Goal: Task Accomplishment & Management: Complete application form

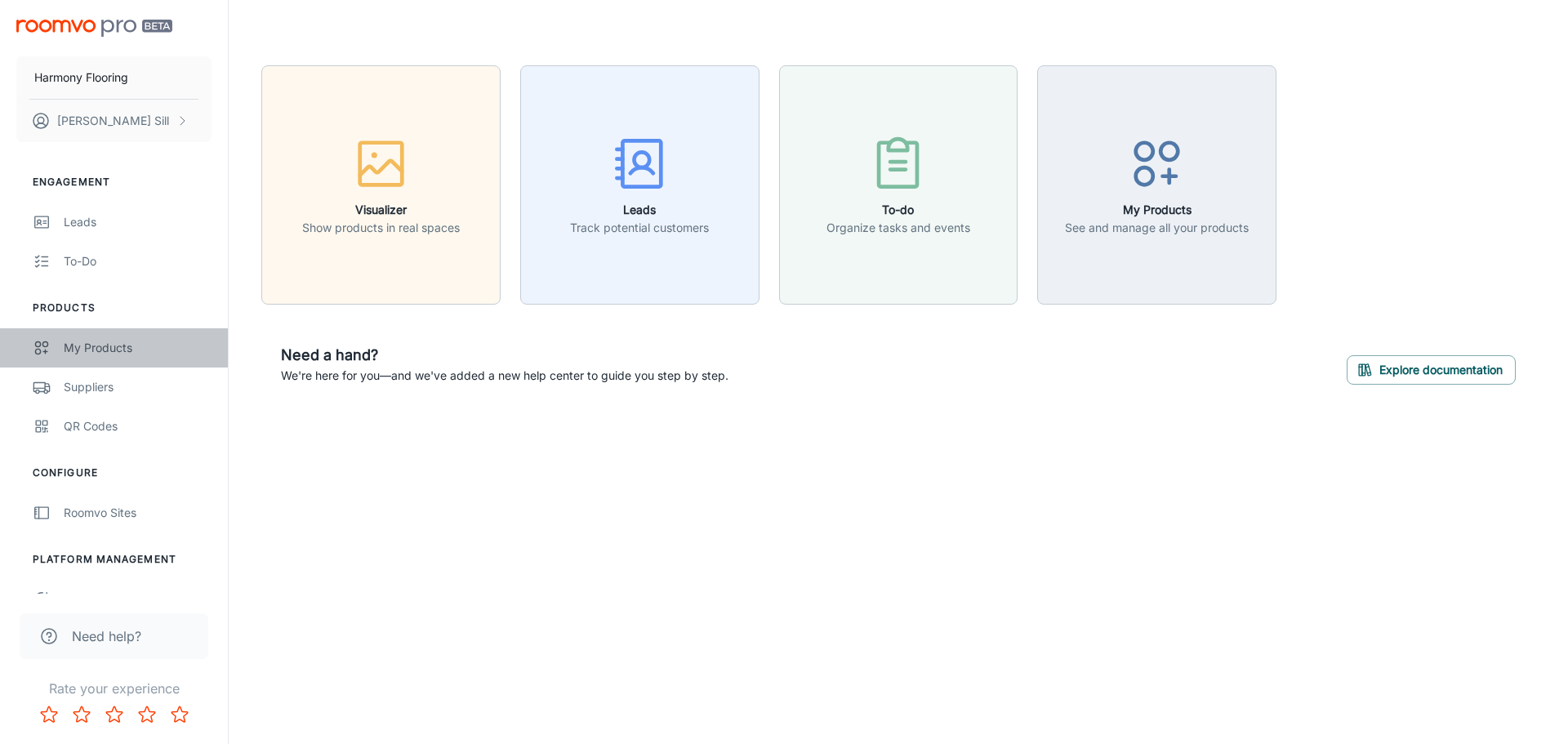
click at [110, 355] on div "My Products" at bounding box center [138, 348] width 148 height 18
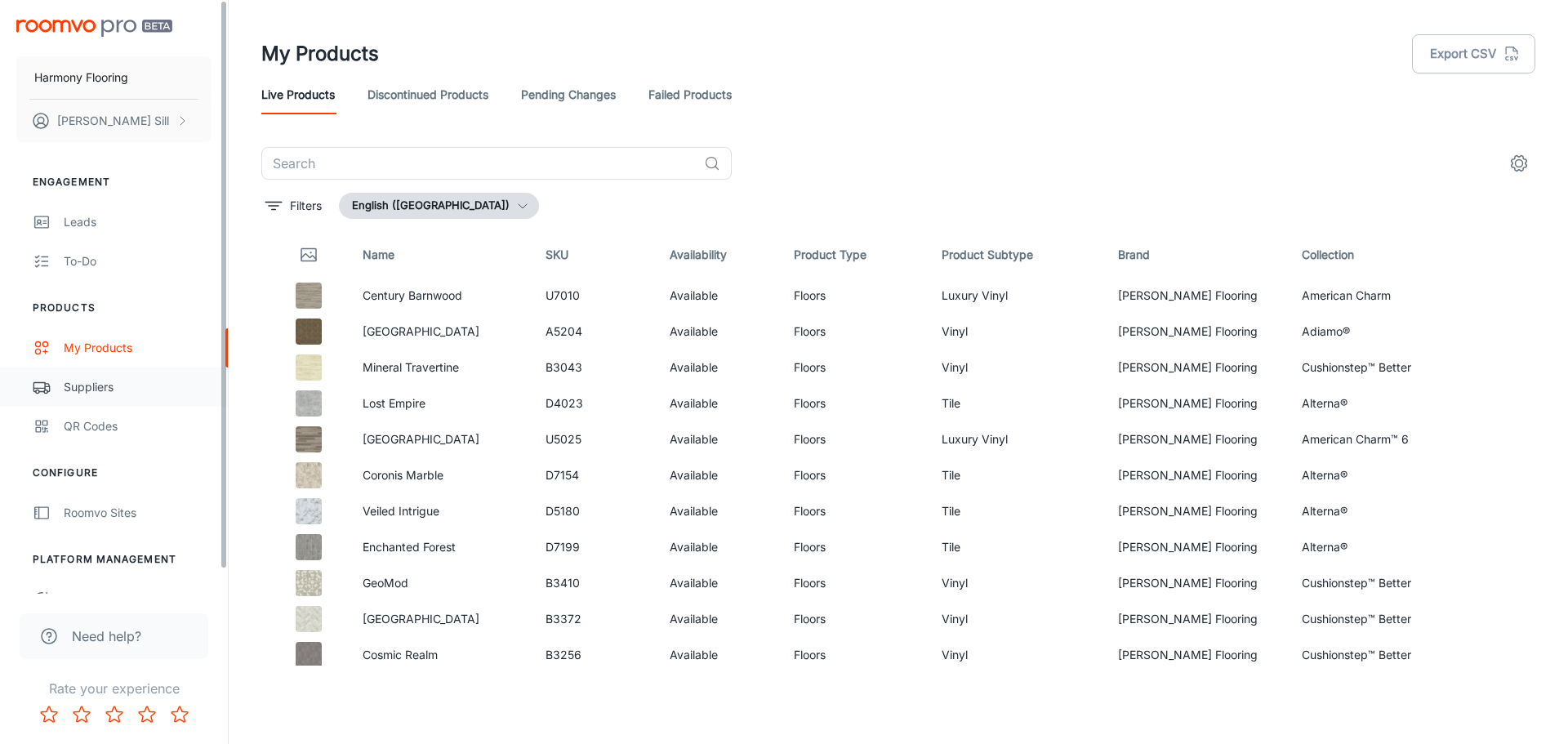
click at [109, 386] on div "Suppliers" at bounding box center [138, 387] width 148 height 18
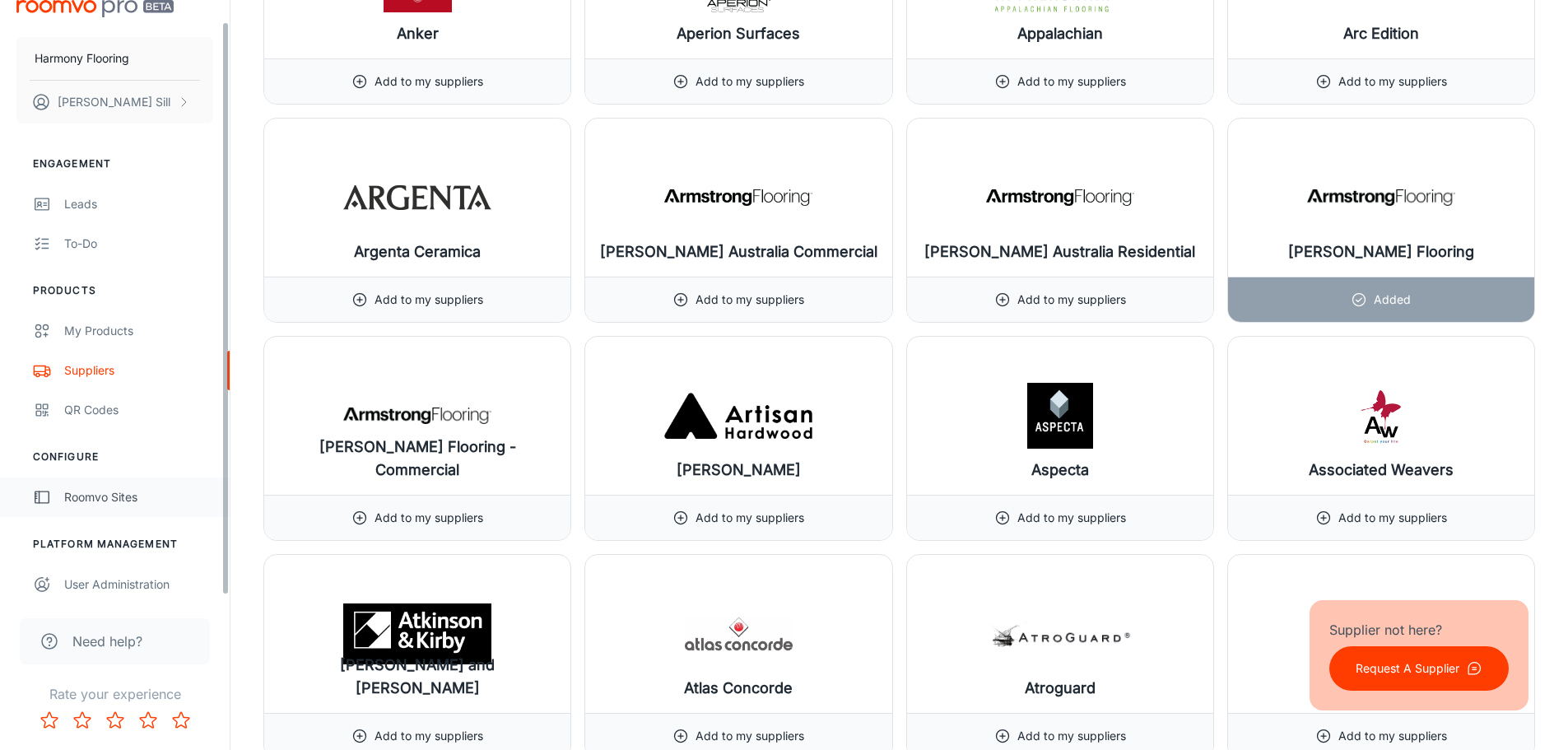
scroll to position [26, 0]
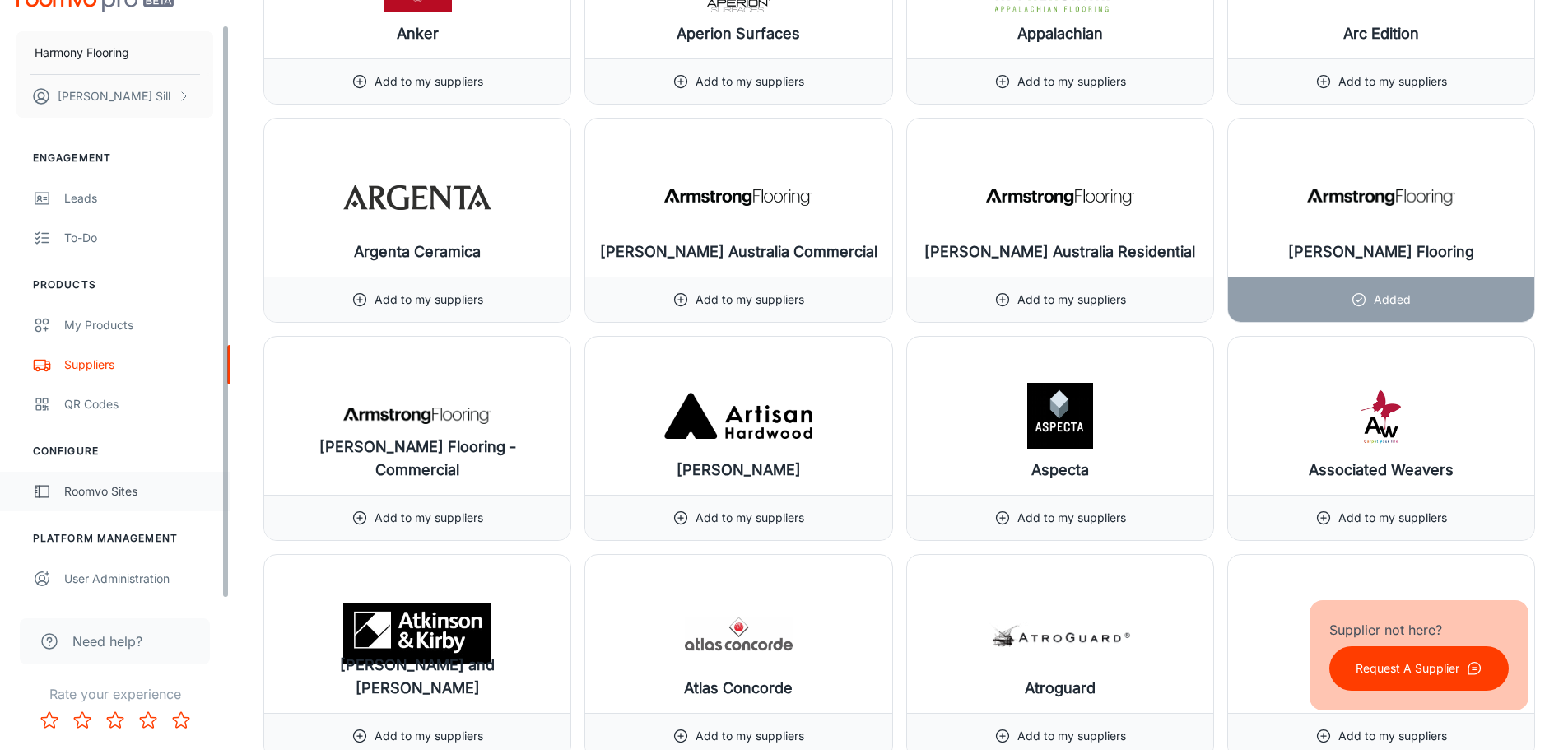
click at [104, 484] on div "Roomvo Sites" at bounding box center [139, 492] width 149 height 18
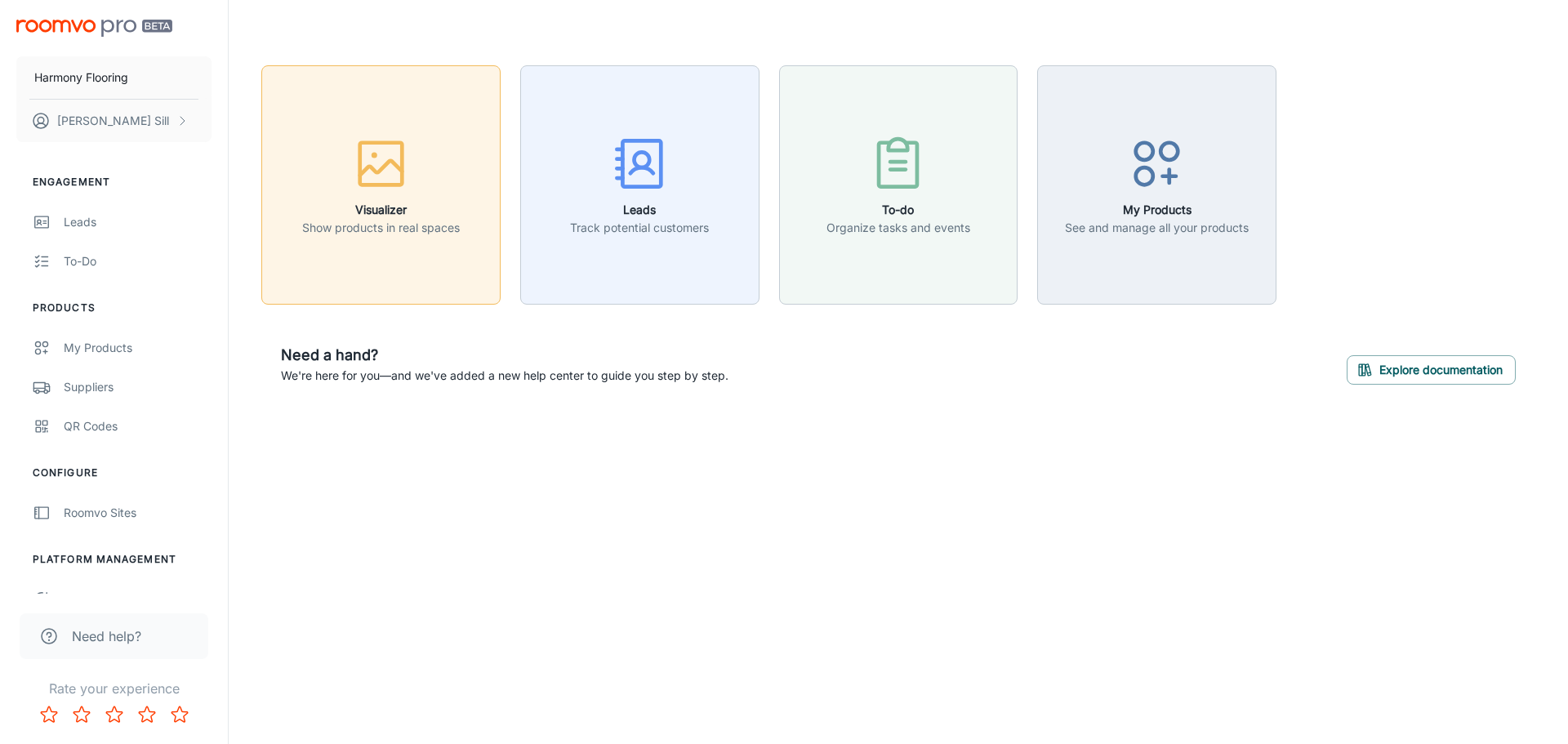
click at [355, 246] on button "Visualizer Show products in real spaces" at bounding box center [380, 185] width 239 height 239
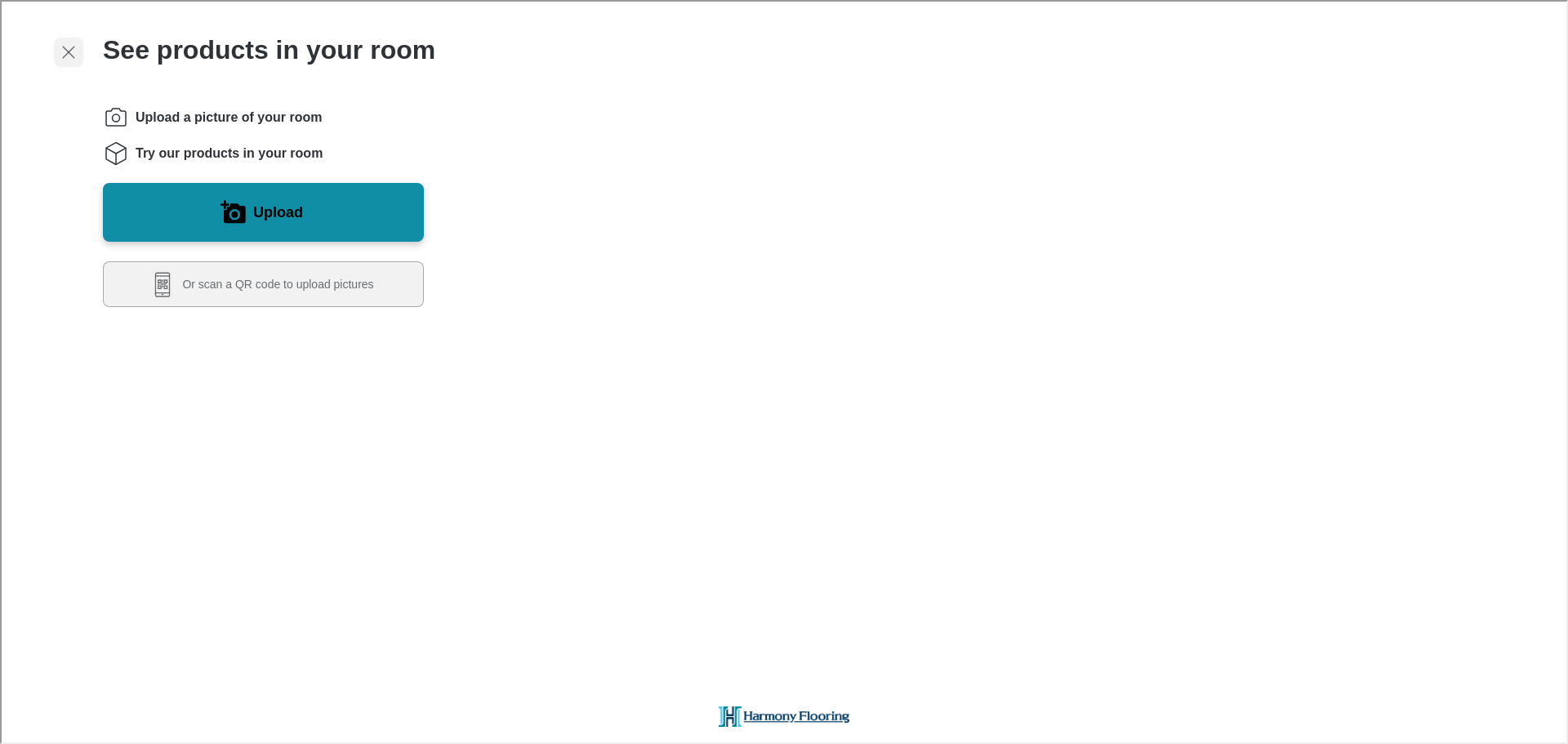
click at [67, 51] on line "Exit visualizer" at bounding box center [67, 50] width 12 height 12
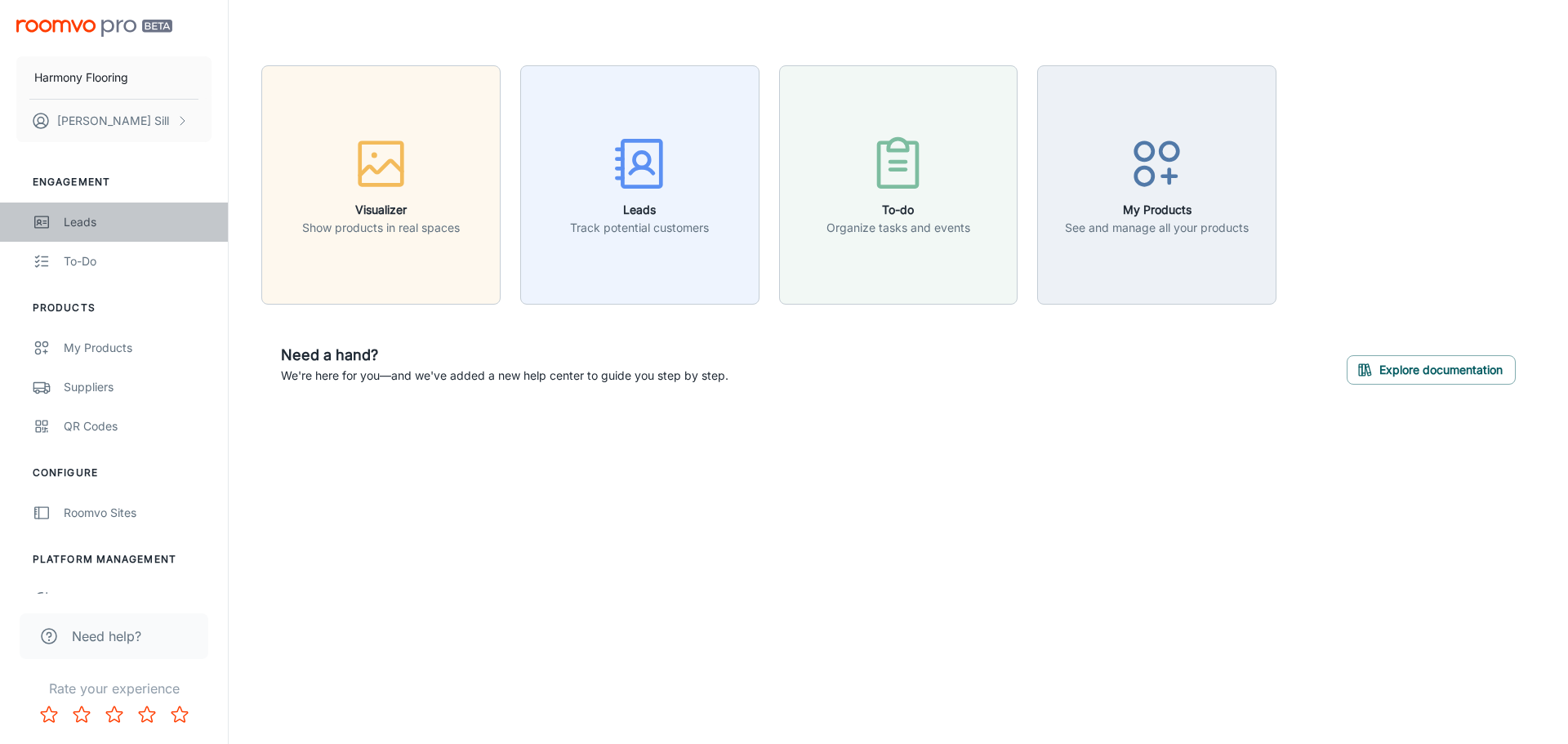
click at [89, 226] on div "Leads" at bounding box center [138, 222] width 148 height 18
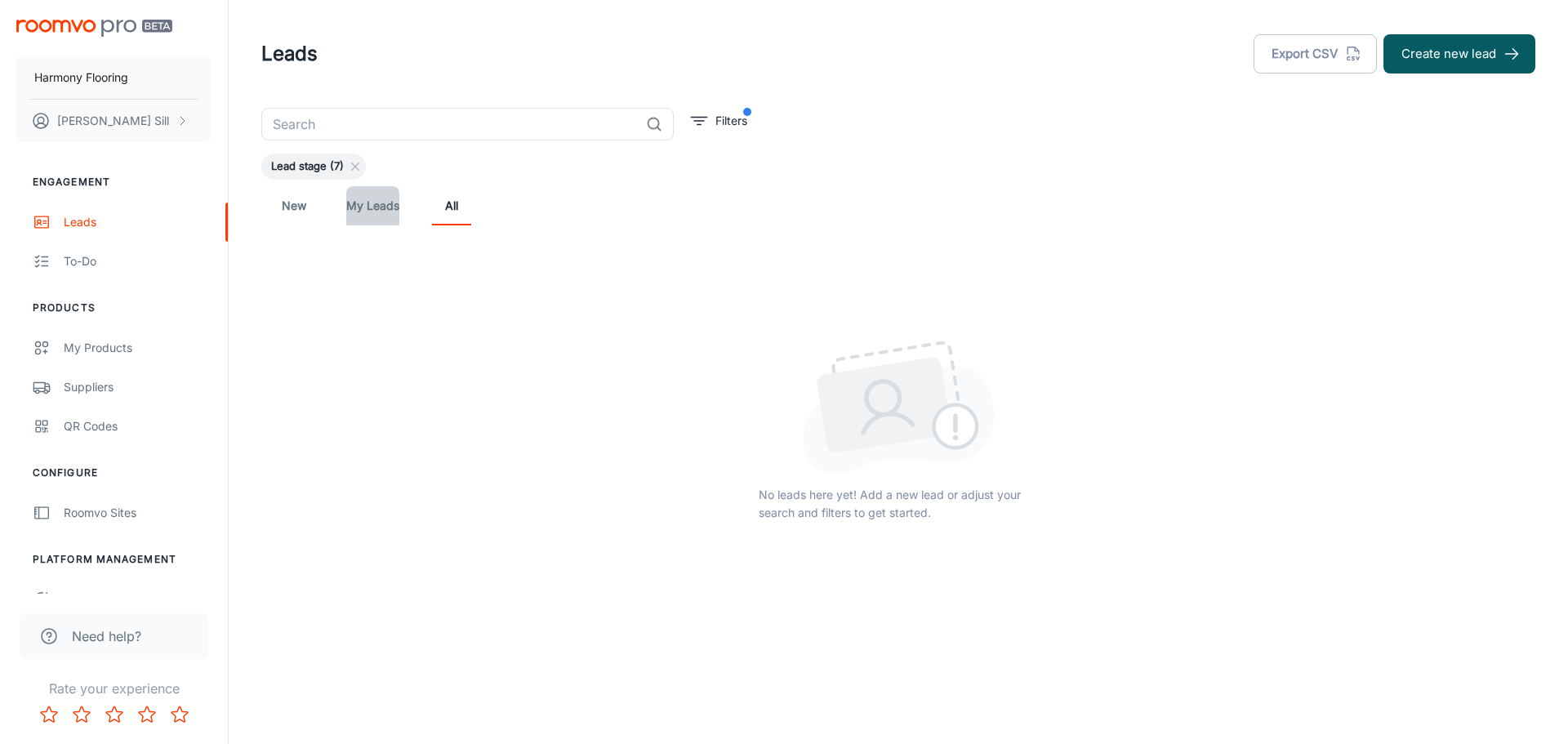
click at [369, 208] on link "My Leads" at bounding box center [373, 205] width 53 height 39
click at [298, 215] on link "New" at bounding box center [294, 205] width 39 height 39
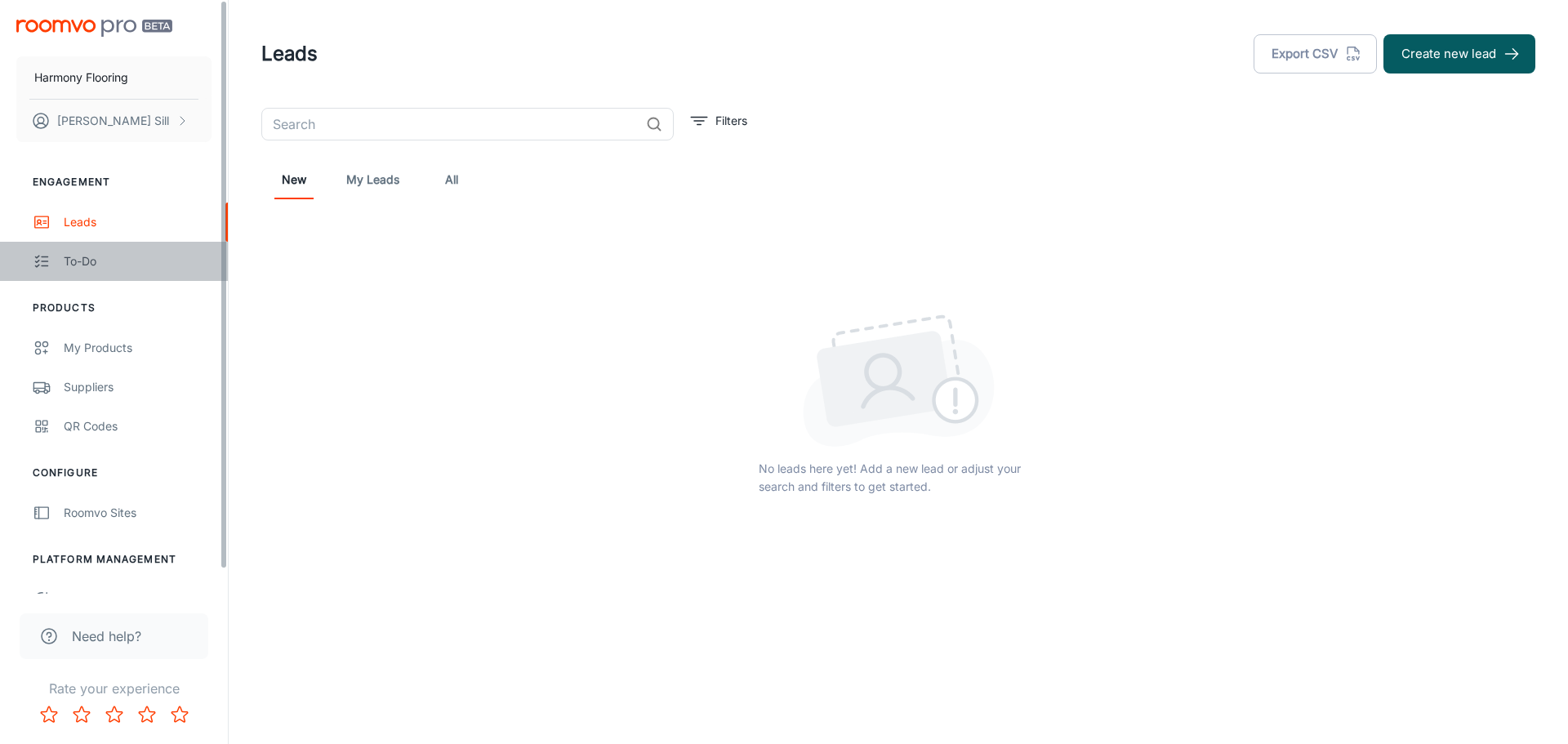
click at [98, 253] on div "To-do" at bounding box center [138, 262] width 148 height 18
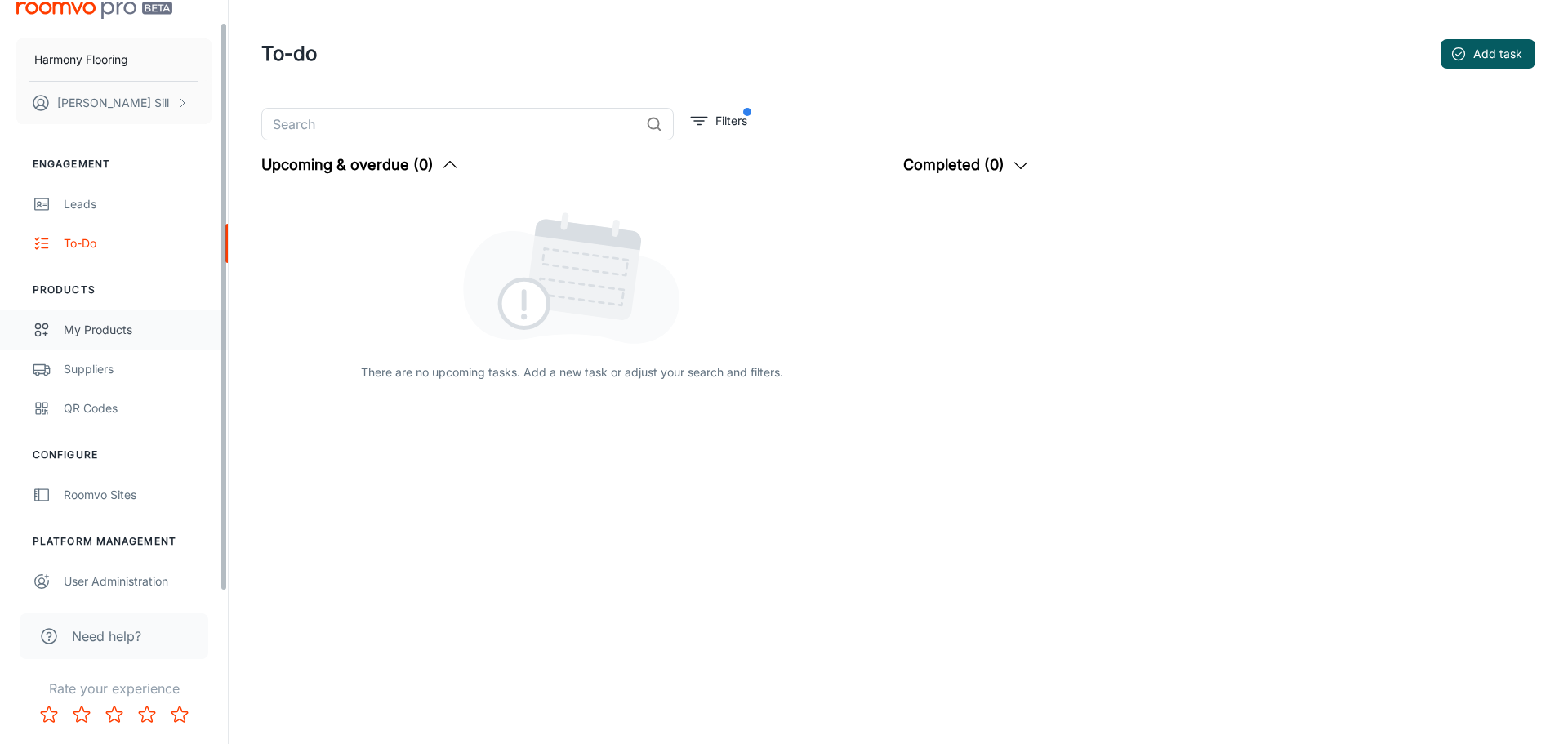
scroll to position [26, 0]
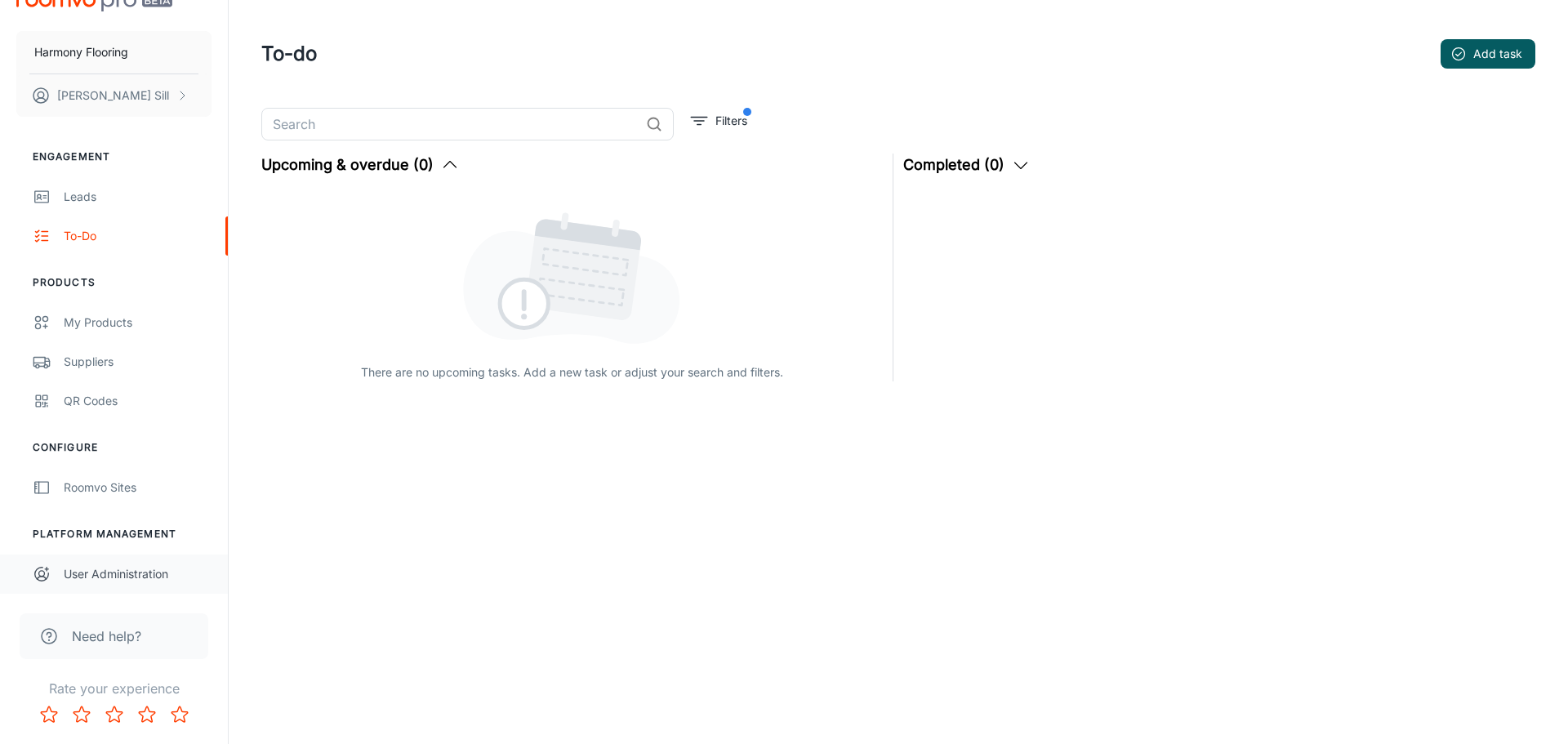
click at [136, 574] on div "User Administration" at bounding box center [138, 574] width 148 height 18
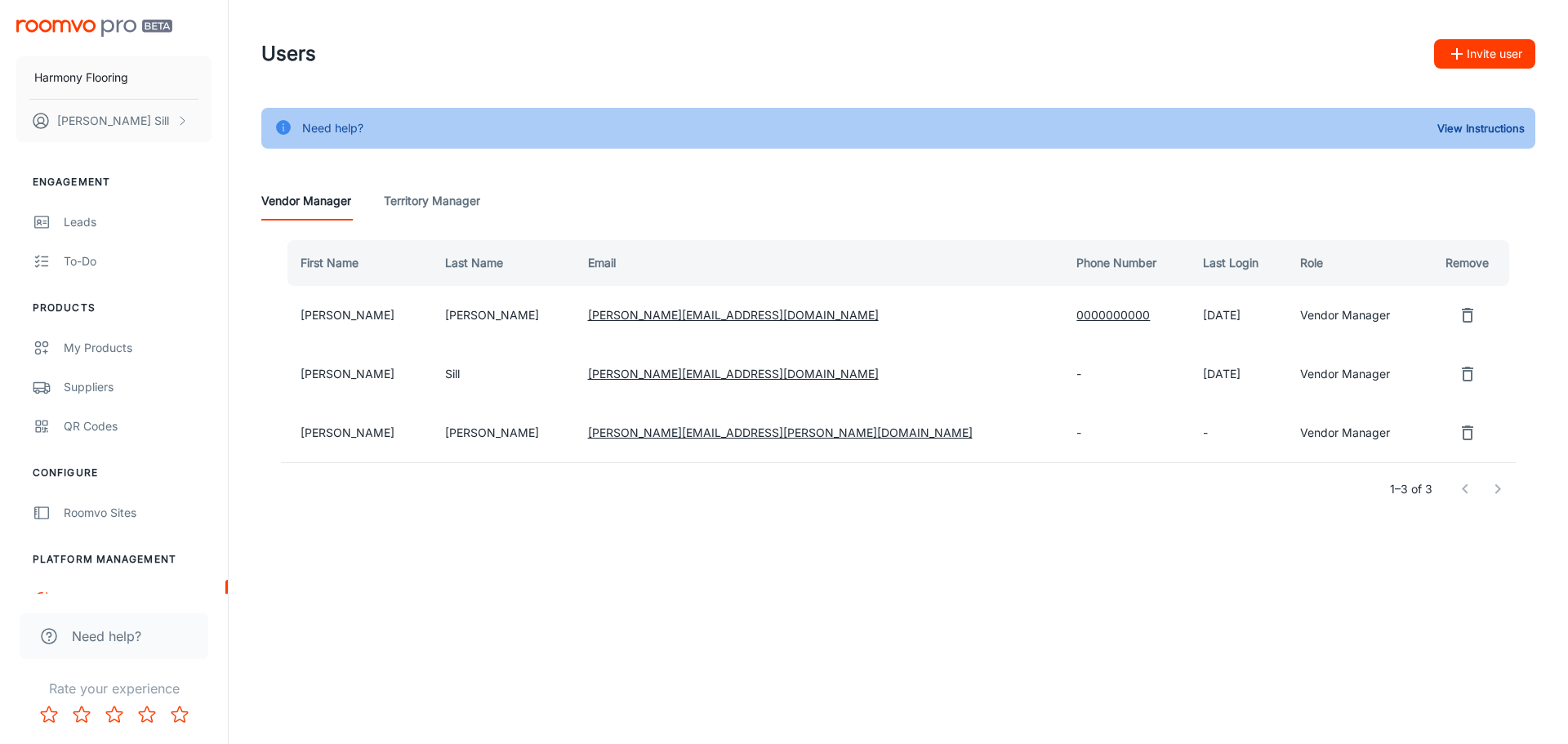
click at [1508, 57] on button "Invite user" at bounding box center [1484, 54] width 101 height 29
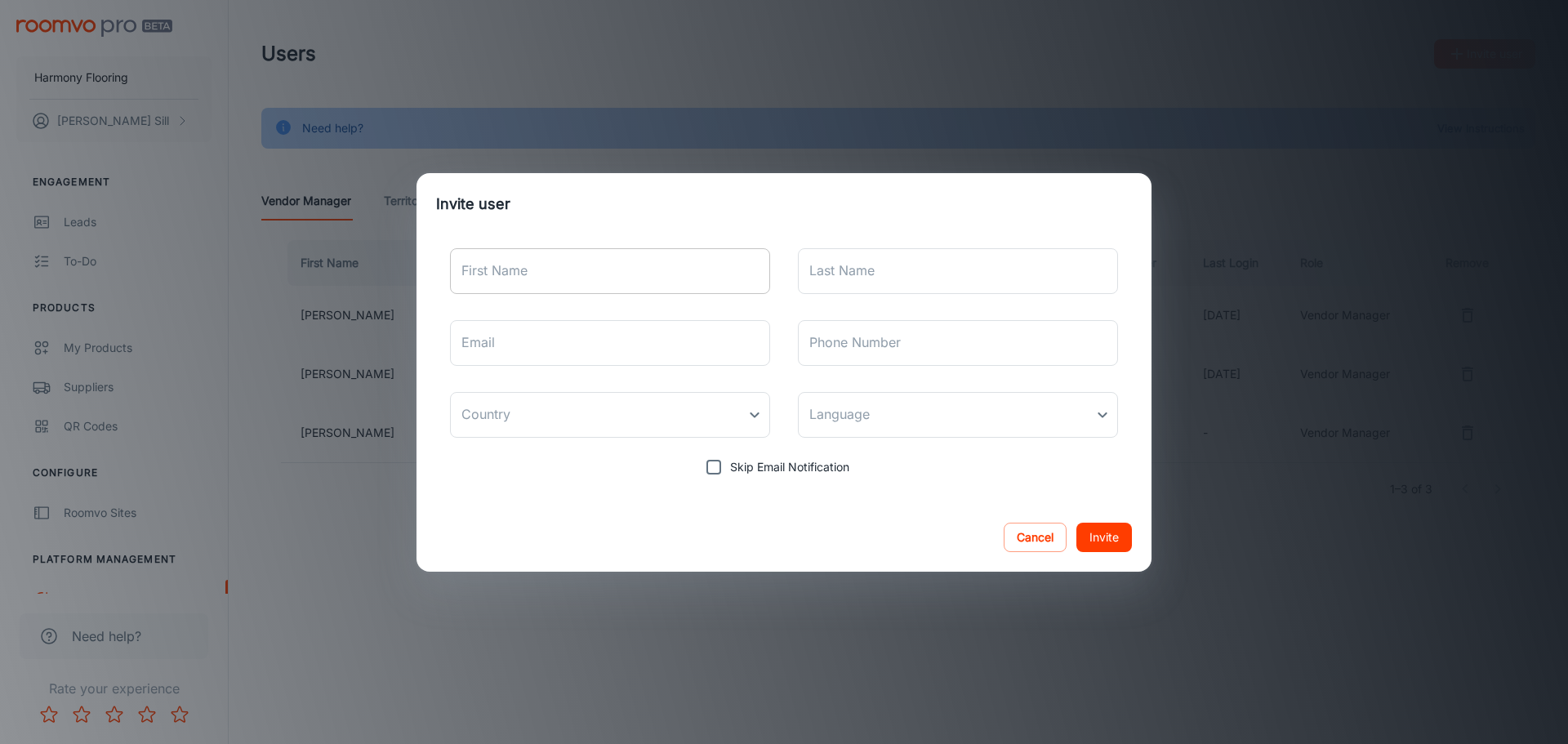
click at [657, 274] on input "First Name" at bounding box center [609, 271] width 320 height 46
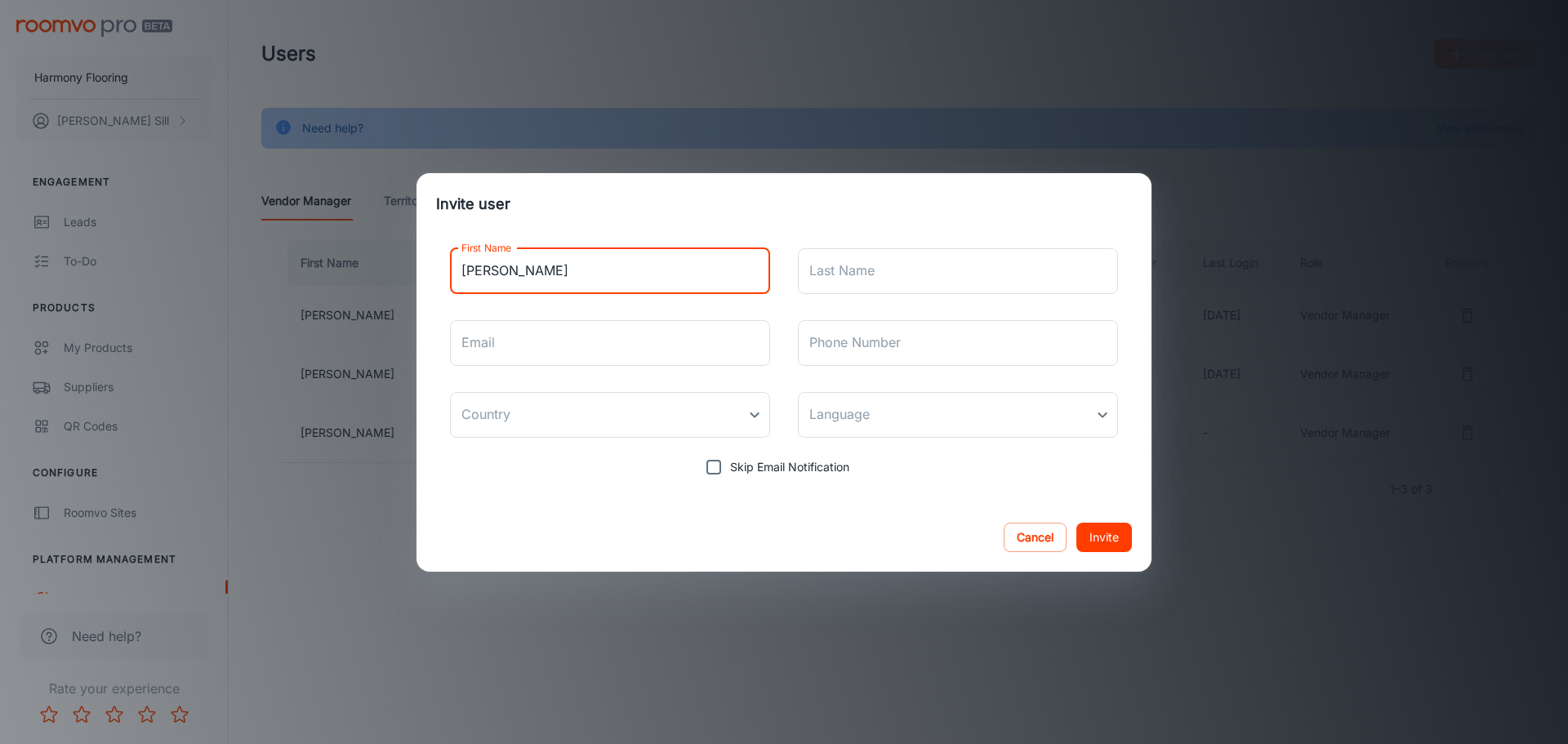
type input "[PERSON_NAME]"
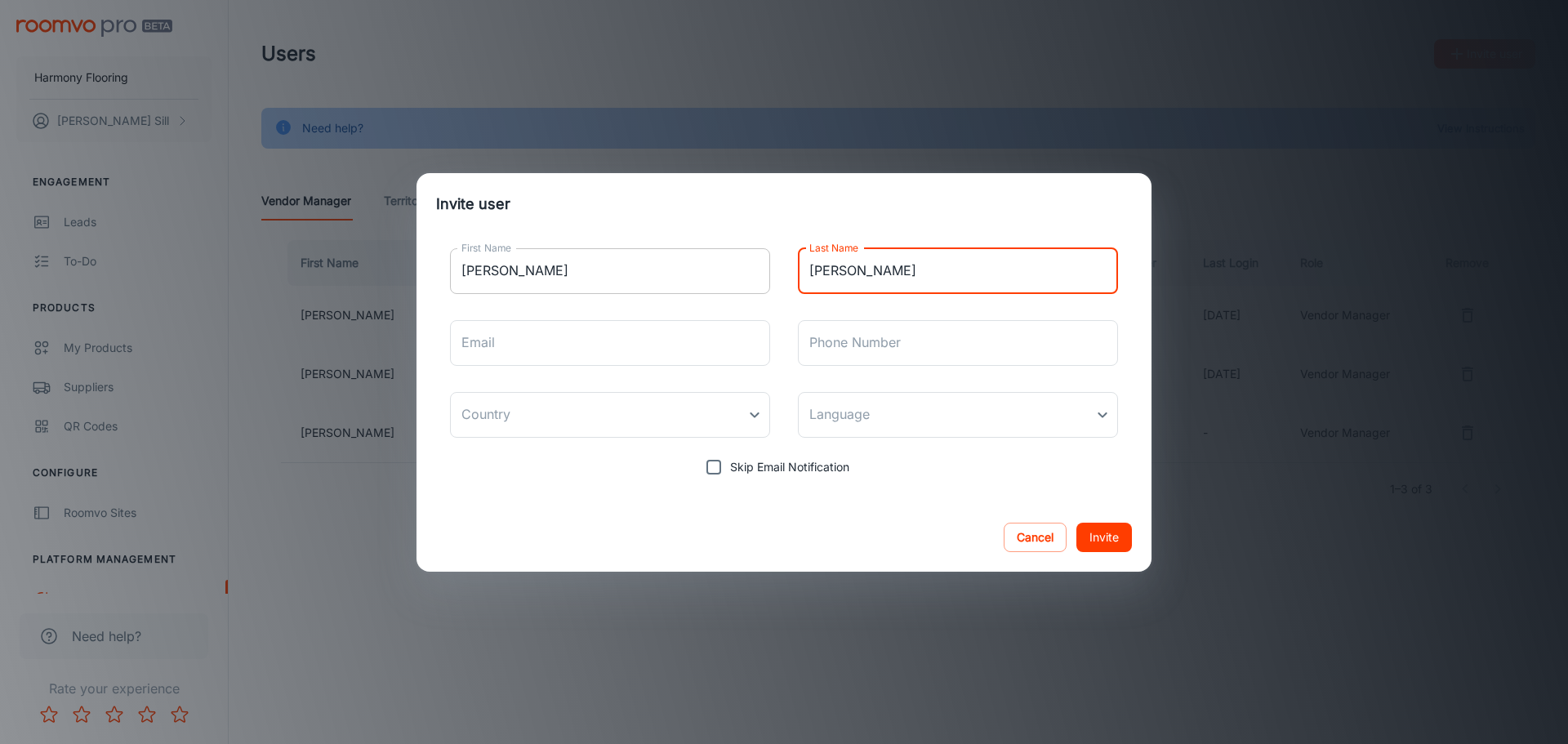
type input "[PERSON_NAME]"
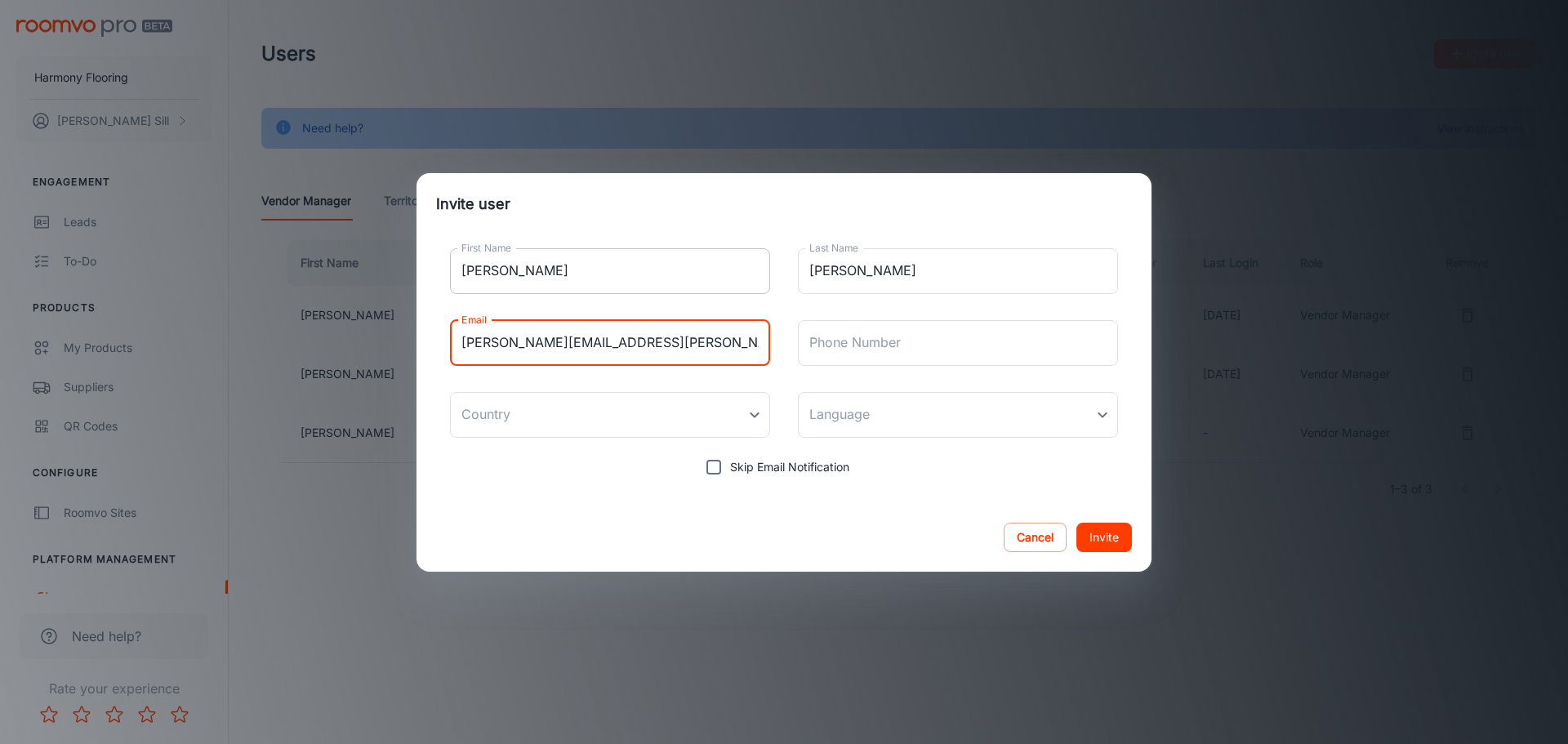
type input "[PERSON_NAME][EMAIL_ADDRESS][PERSON_NAME][DOMAIN_NAME]"
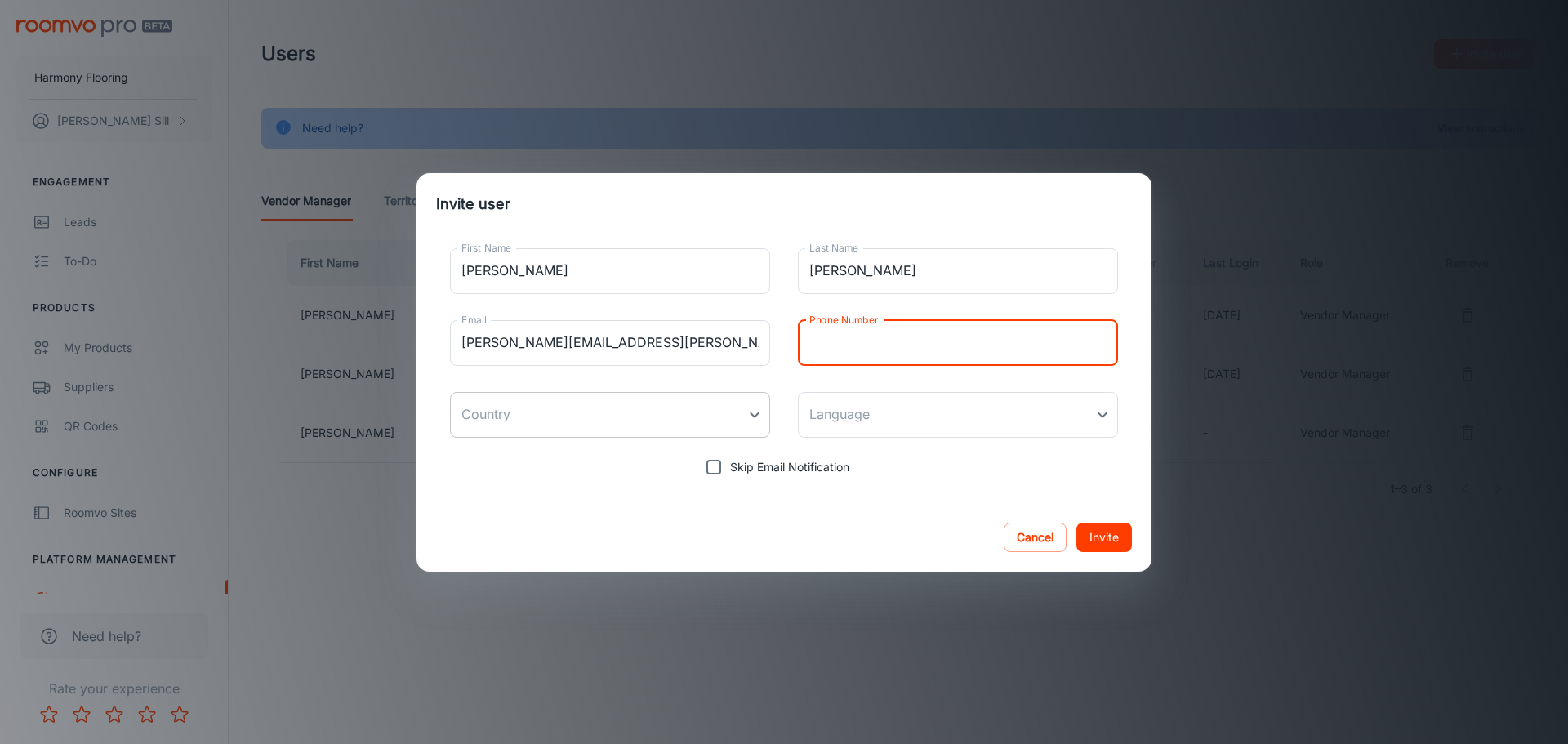
click at [627, 408] on body "Harmony Flooring [PERSON_NAME] Engagement Leads To-do Products My Products Supp…" at bounding box center [784, 372] width 1568 height 744
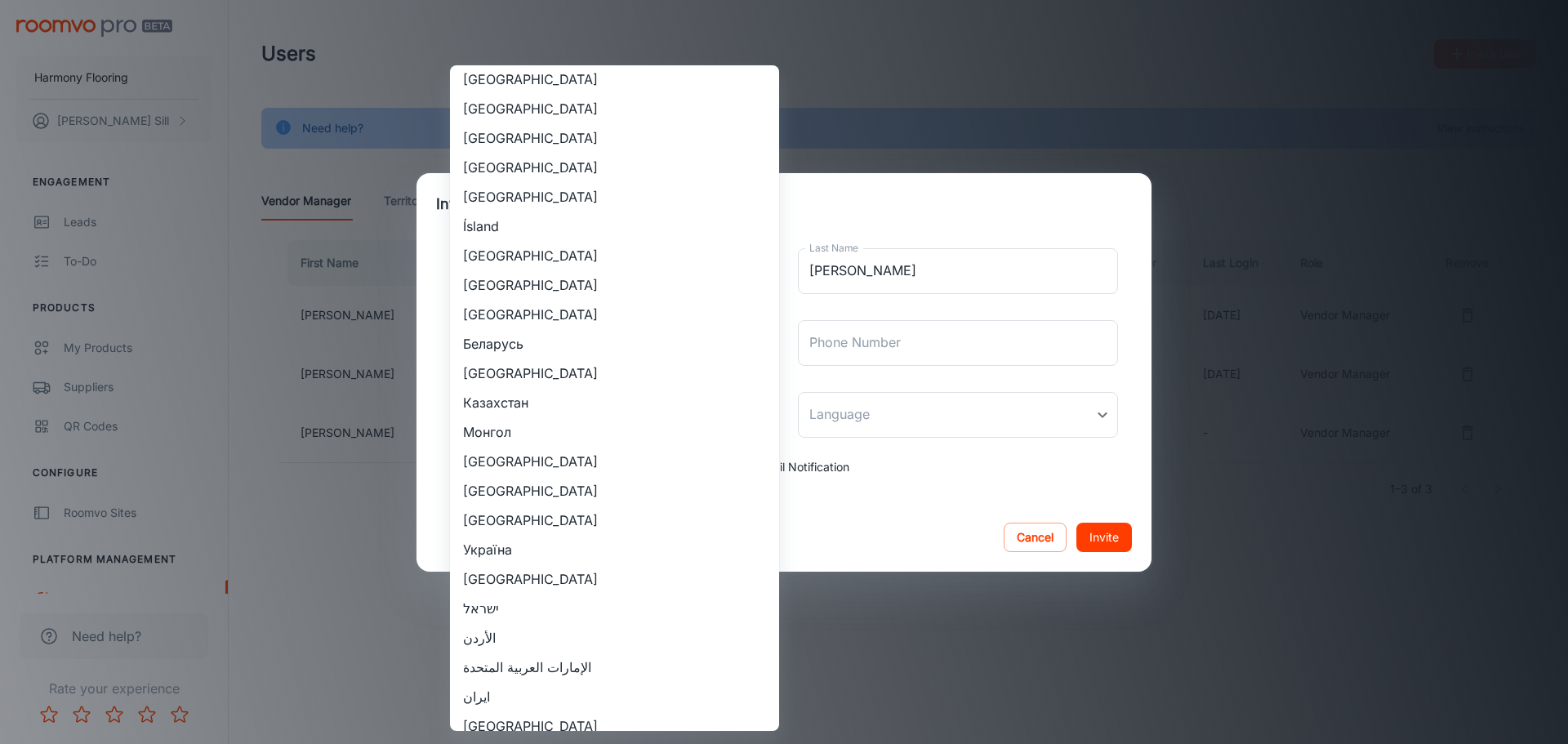
scroll to position [1577, 0]
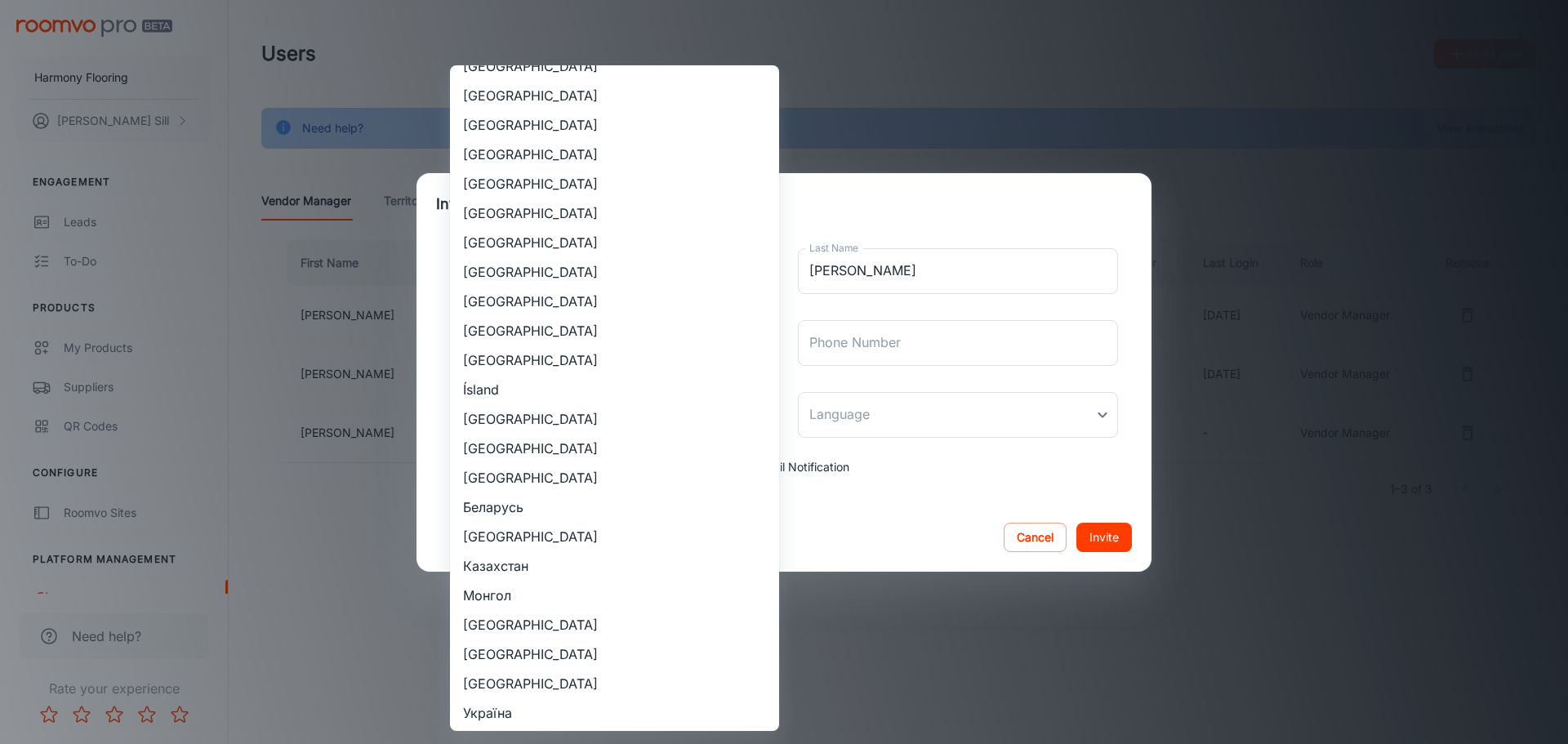
click at [537, 274] on li "[GEOGRAPHIC_DATA]" at bounding box center [614, 272] width 329 height 29
type input "[GEOGRAPHIC_DATA]"
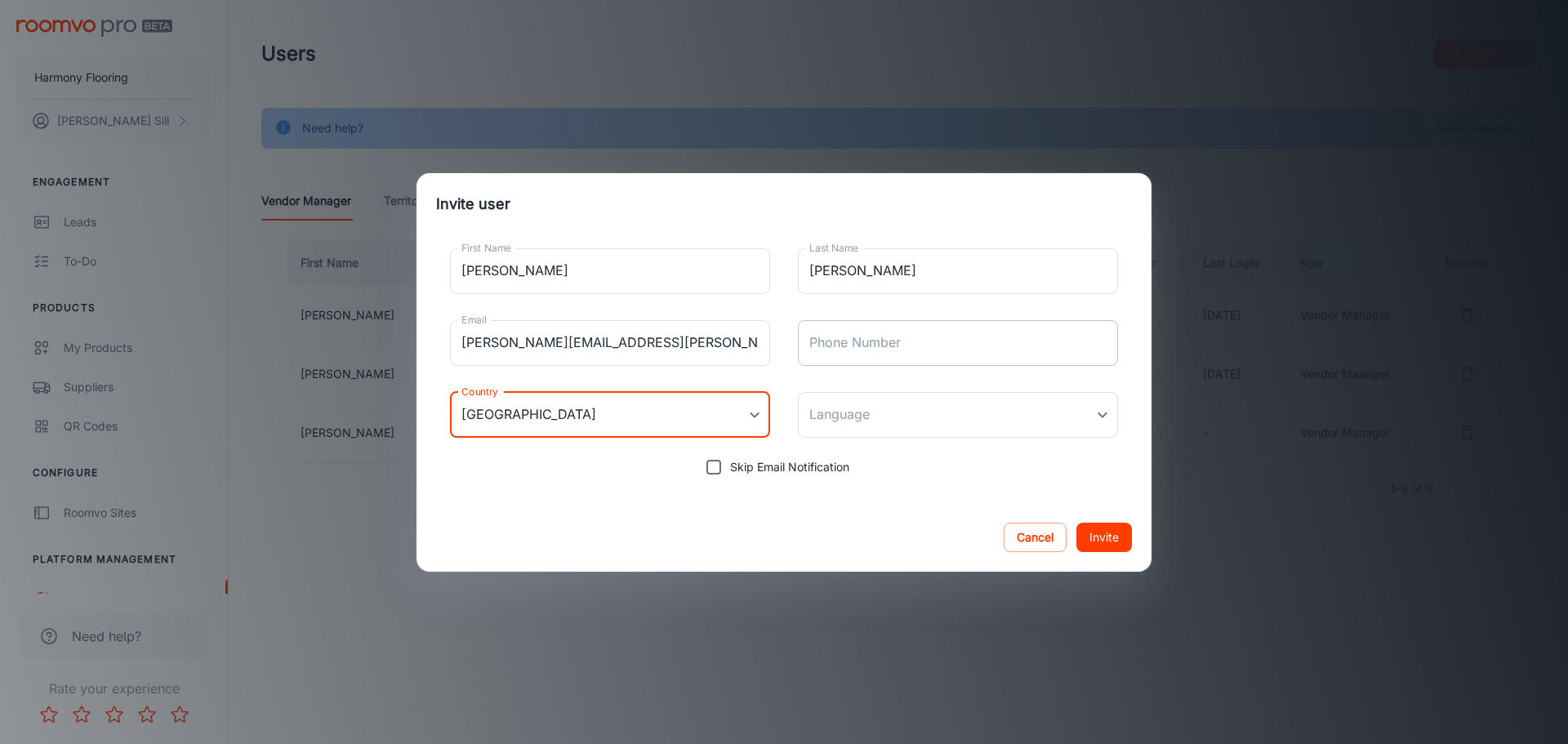
click at [861, 347] on input "Phone Number" at bounding box center [958, 343] width 320 height 46
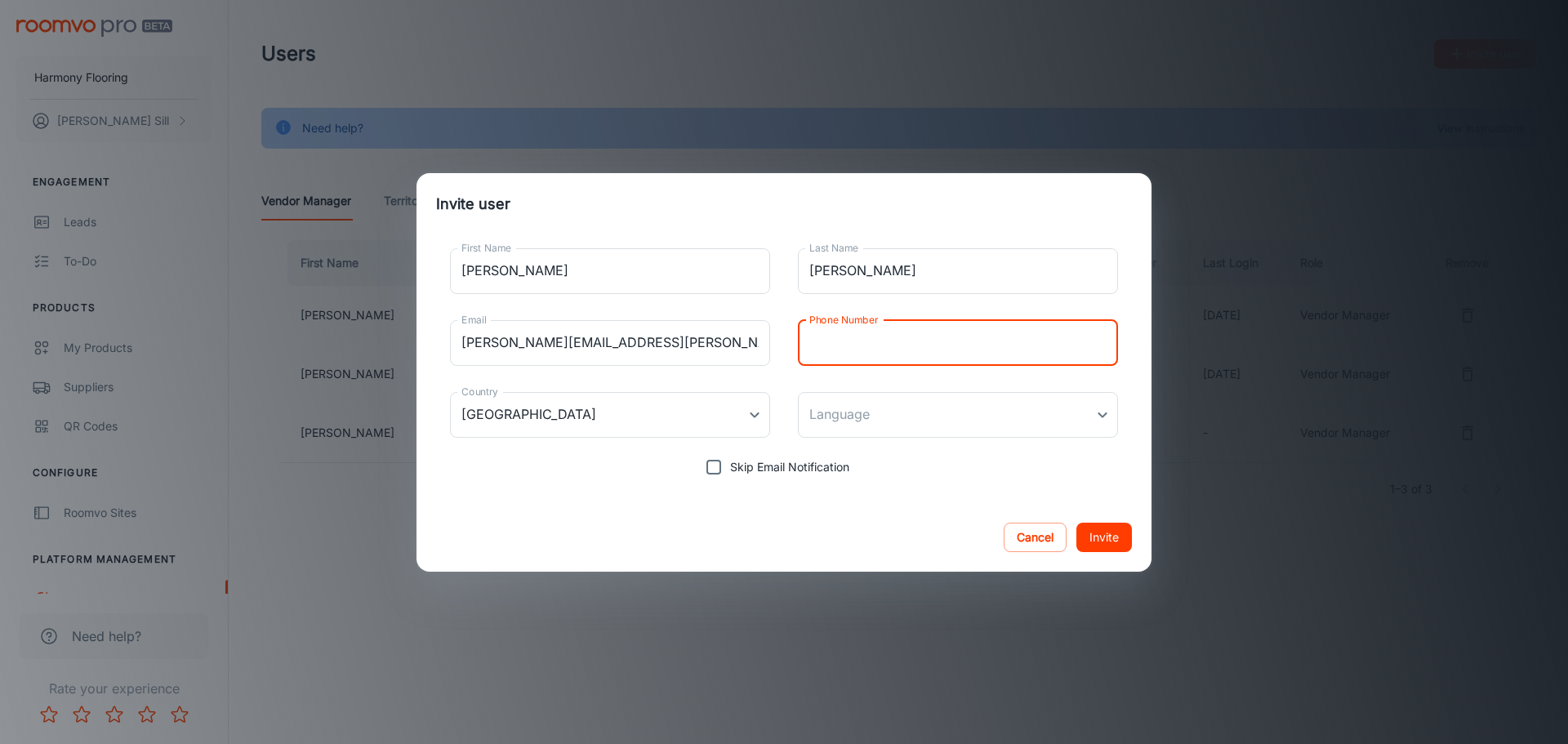
click at [850, 342] on div "Phone Number Phone Number" at bounding box center [958, 343] width 320 height 46
type input "6082215500"
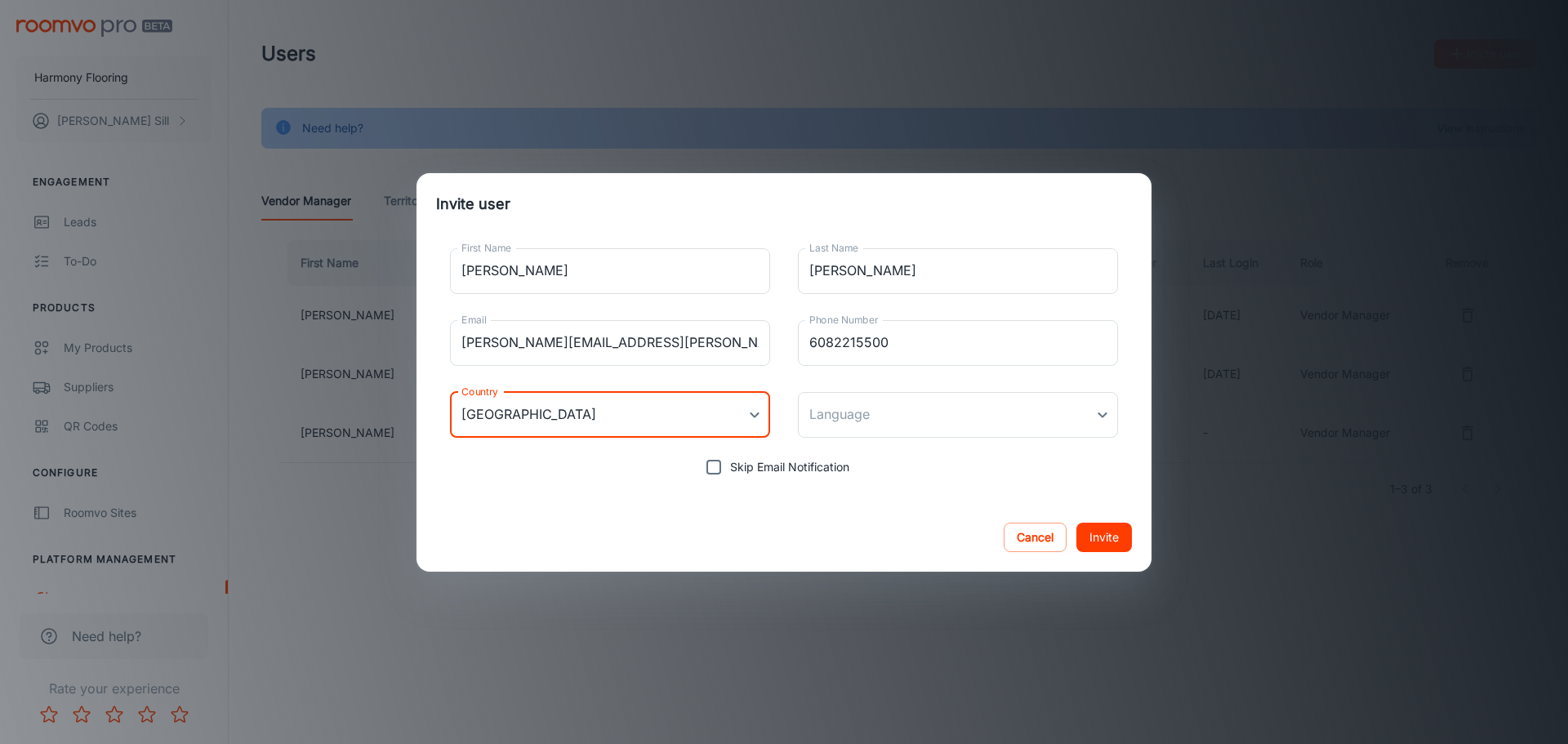
click at [1095, 535] on button "Invite" at bounding box center [1104, 537] width 56 height 29
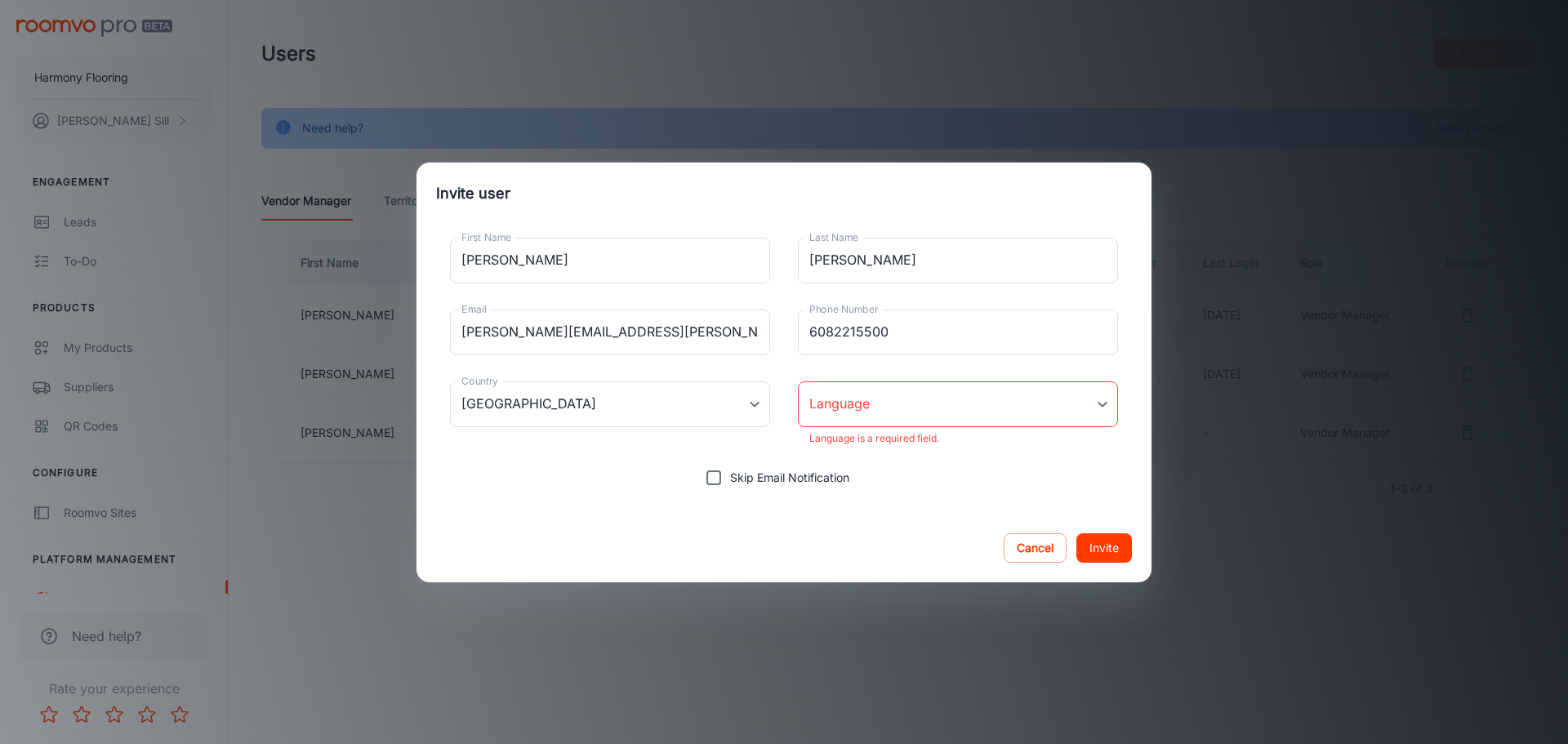
click at [928, 402] on body "Harmony Flooring [PERSON_NAME] Engagement Leads To-do Products My Products Supp…" at bounding box center [784, 372] width 1568 height 744
click at [898, 450] on li "English" at bounding box center [958, 448] width 320 height 29
type input "en-us"
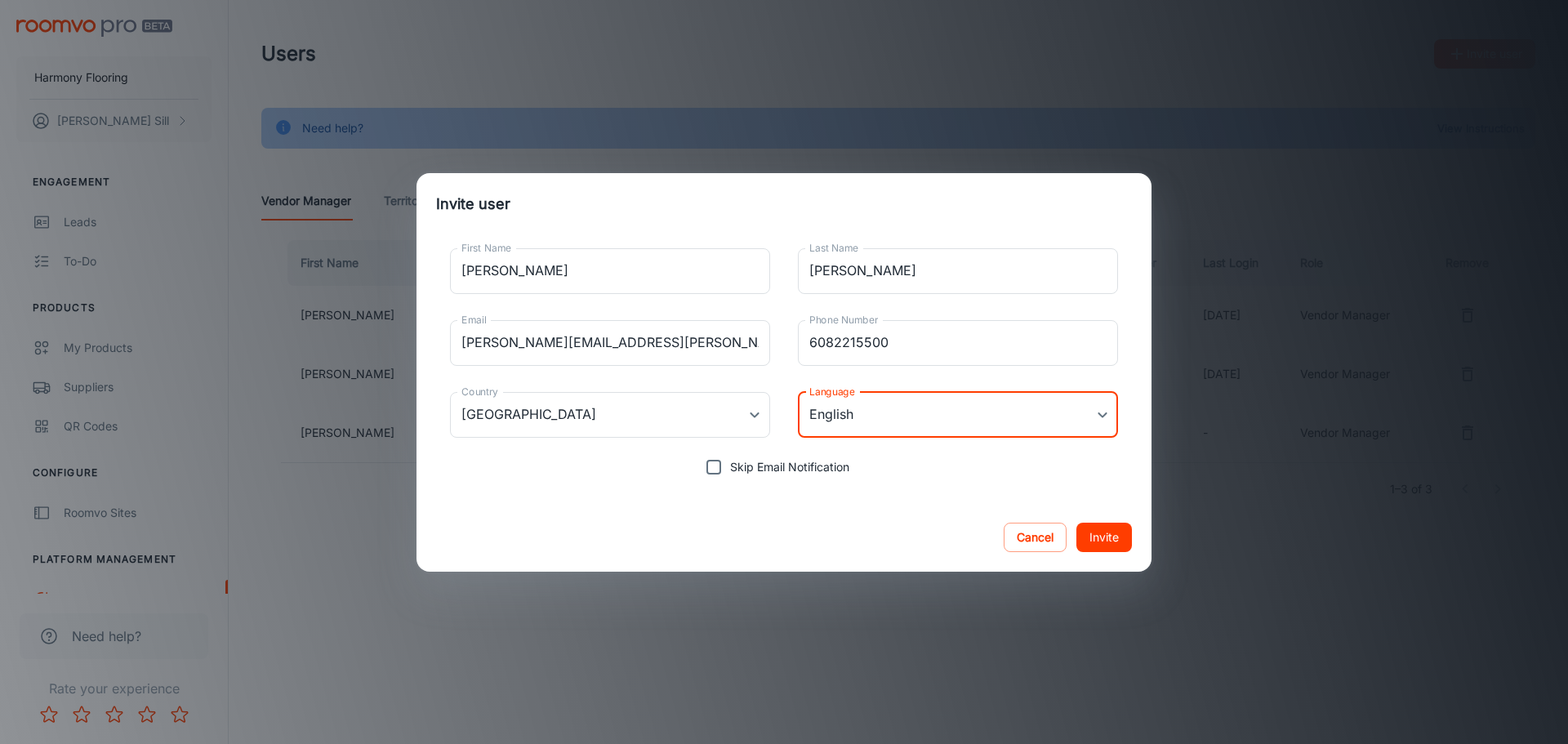
click at [1092, 533] on button "Invite" at bounding box center [1104, 537] width 56 height 29
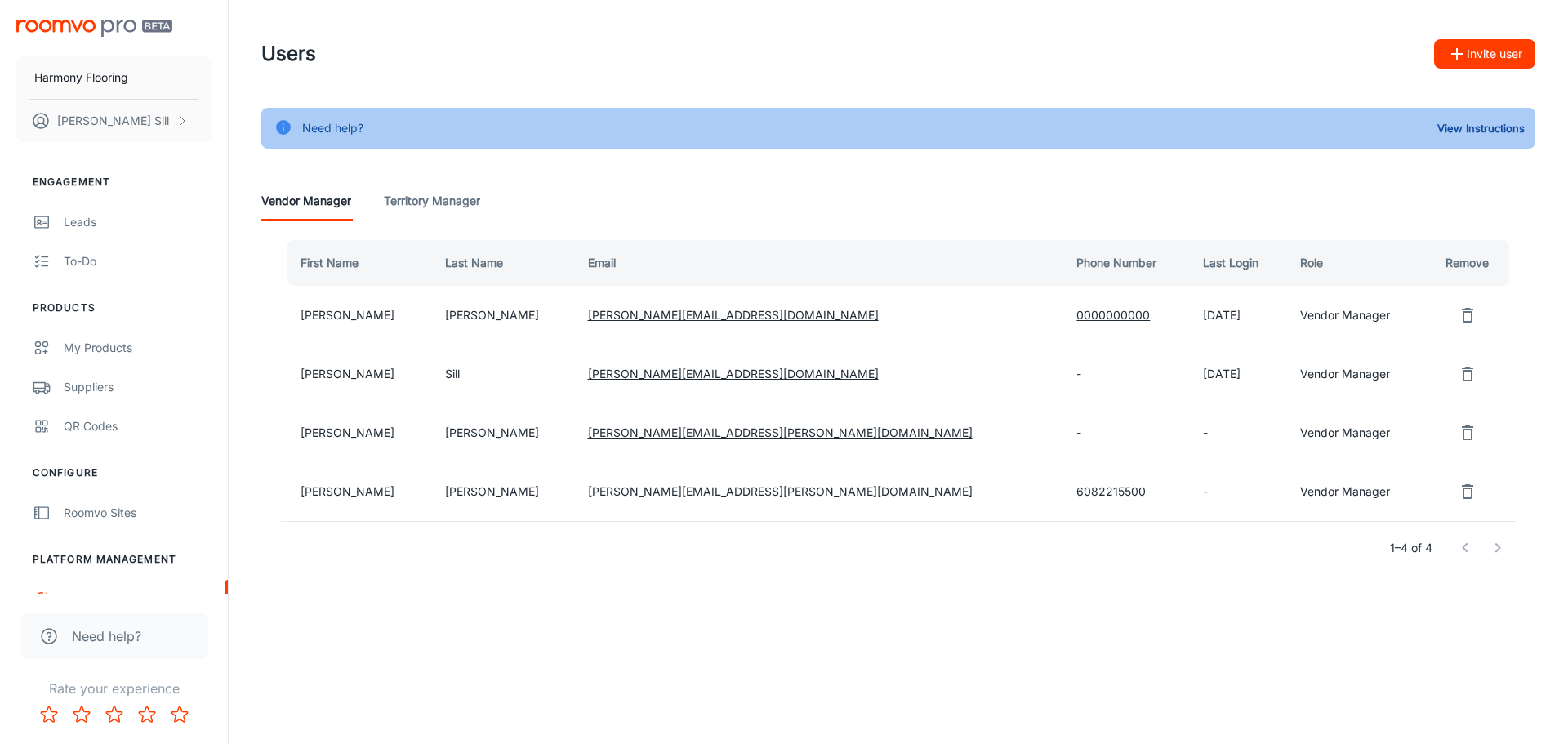
click at [456, 207] on Manager "Territory Manager" at bounding box center [432, 201] width 97 height 39
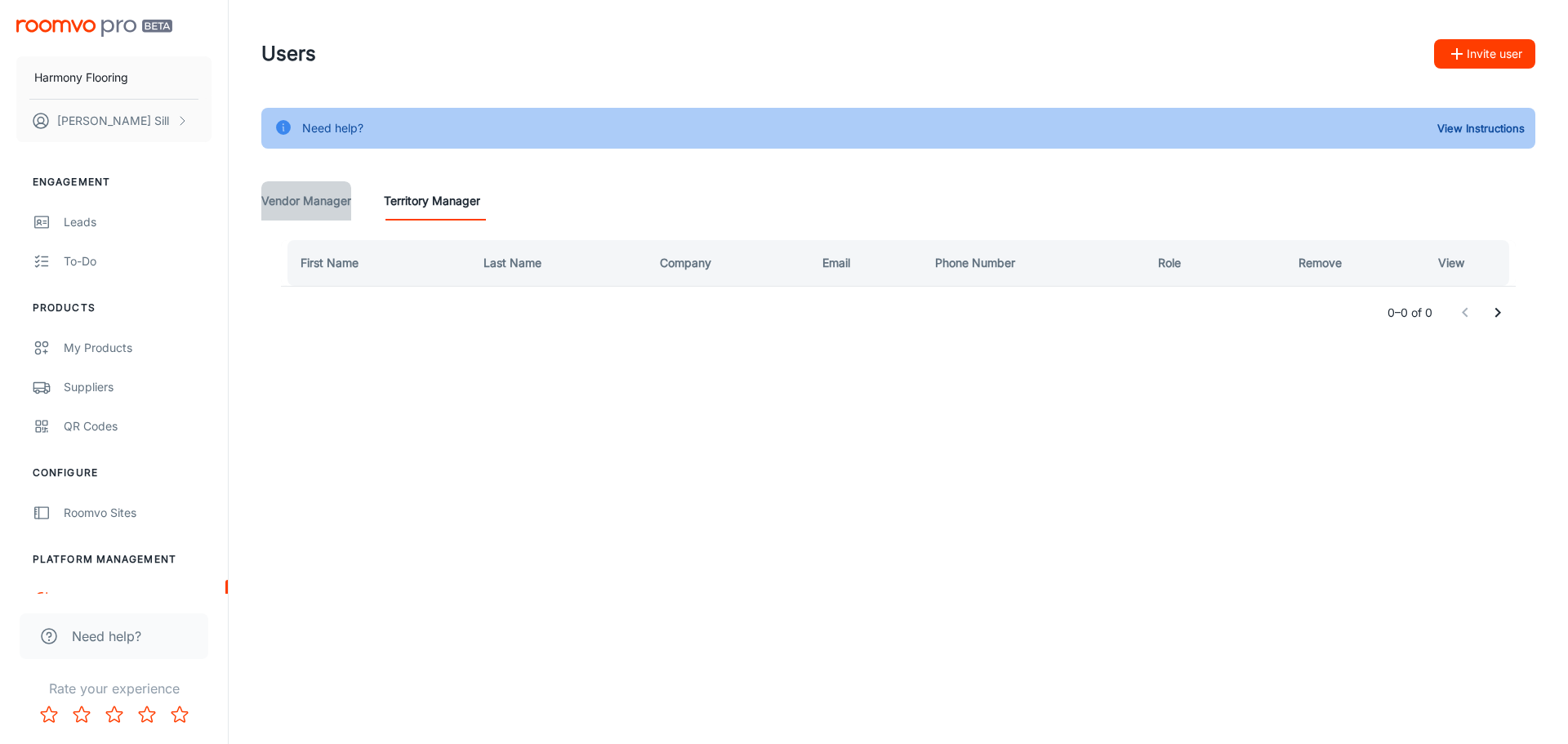
click at [322, 203] on Manager "Vendor Manager" at bounding box center [306, 201] width 89 height 39
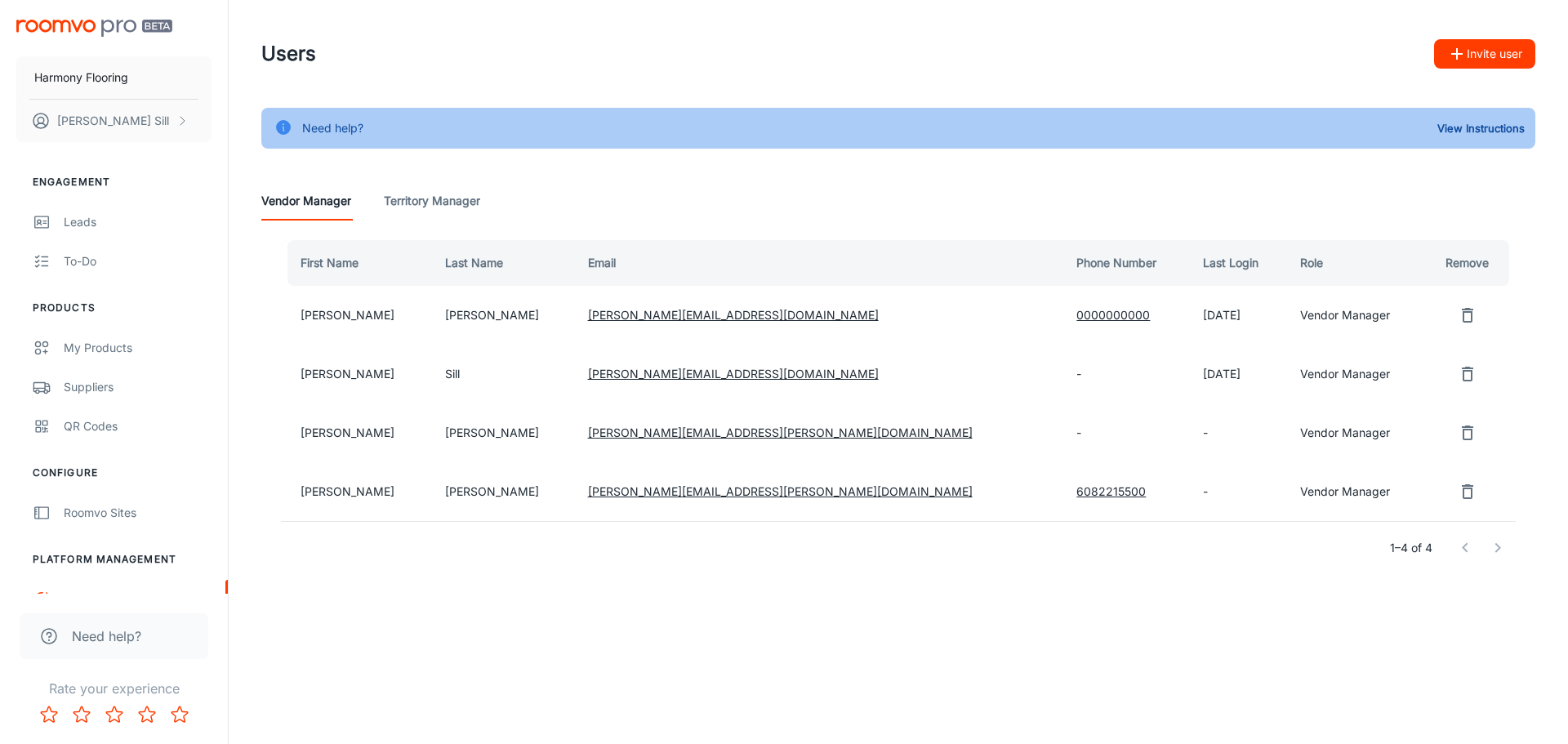
click at [415, 200] on Manager "Territory Manager" at bounding box center [432, 201] width 97 height 39
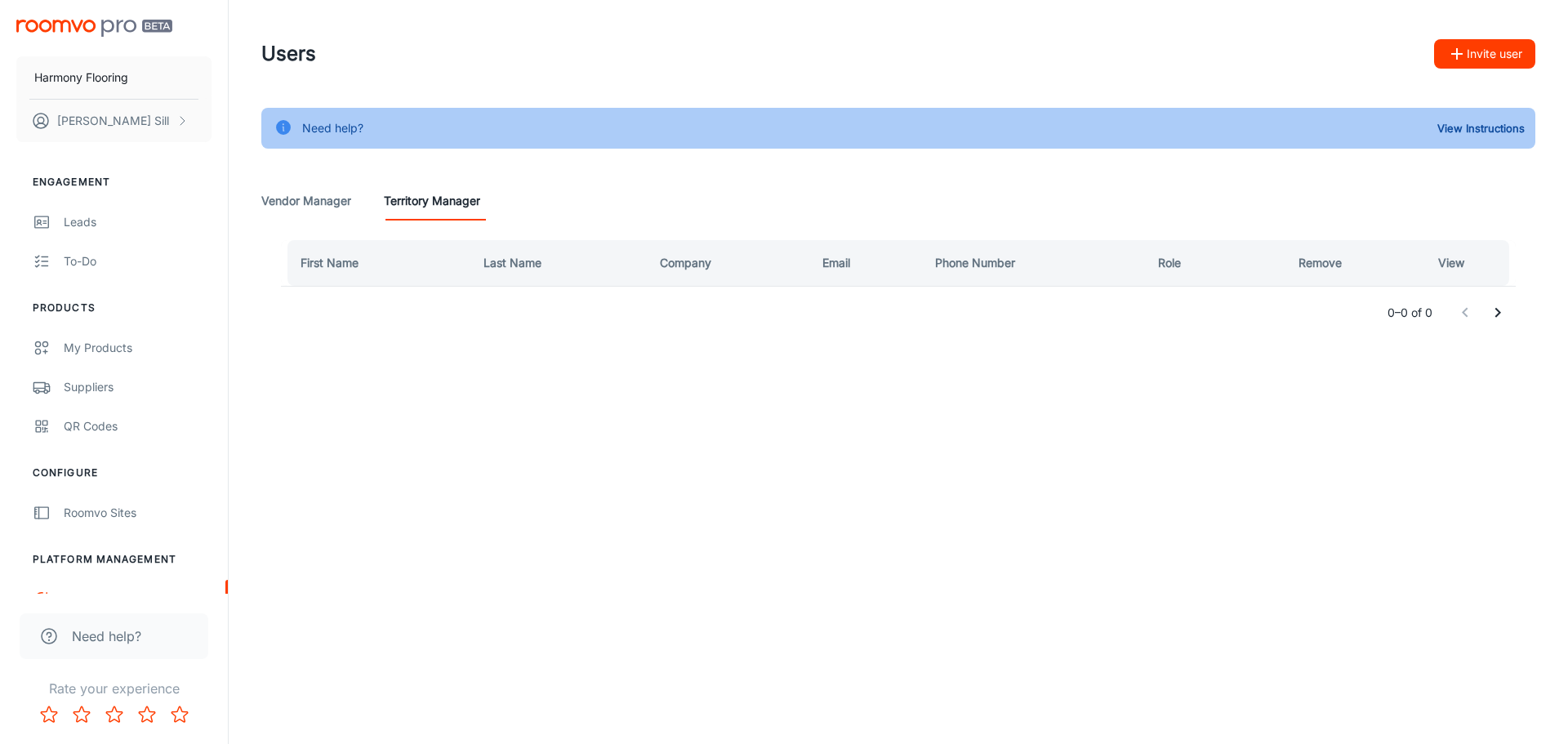
drag, startPoint x: 347, startPoint y: 119, endPoint x: 357, endPoint y: 129, distance: 14.1
click at [347, 119] on div "Need help?" at bounding box center [332, 129] width 61 height 31
click at [1469, 125] on button "View Instructions" at bounding box center [1480, 128] width 96 height 25
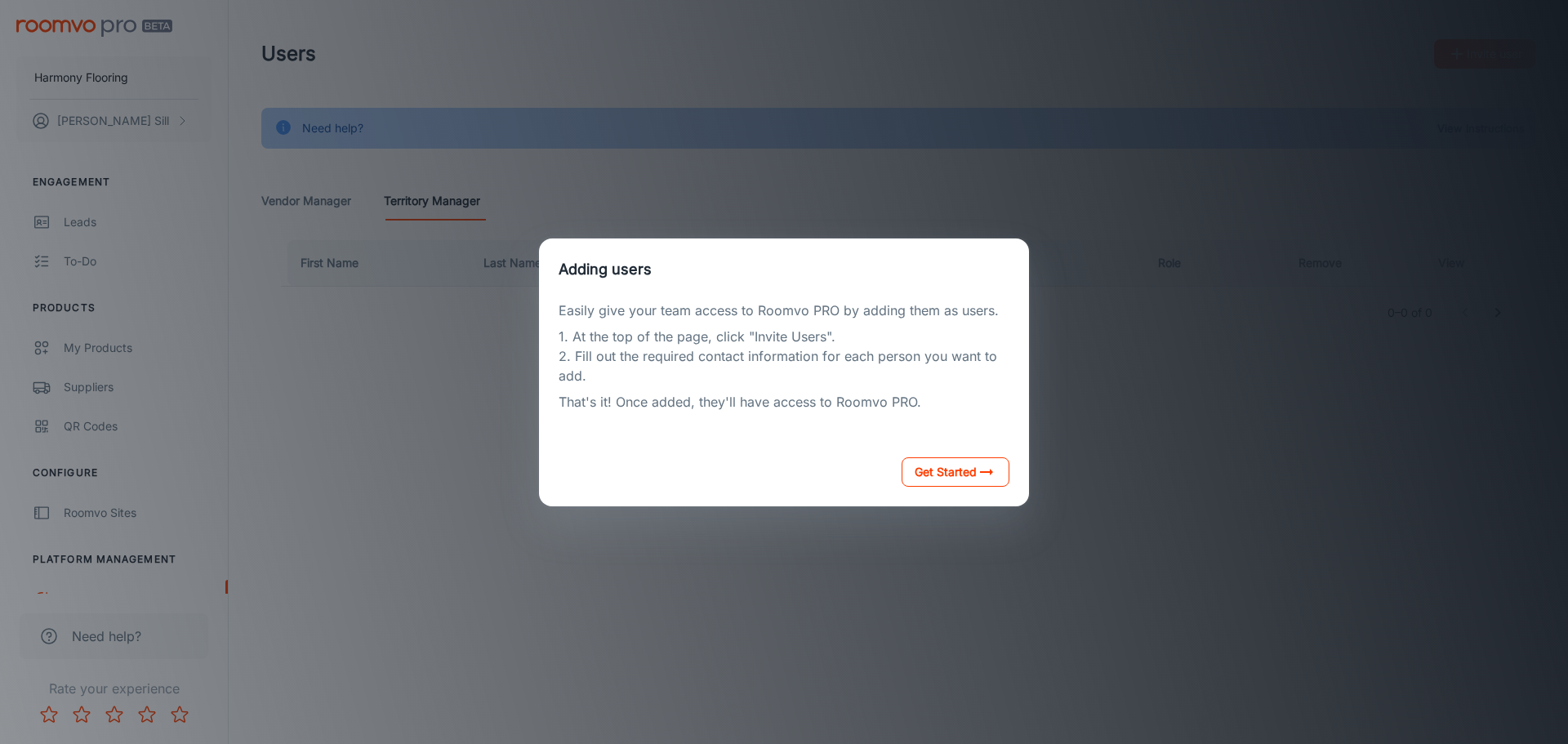
click at [943, 478] on button "Get Started" at bounding box center [955, 471] width 108 height 29
